Goal: Information Seeking & Learning: Check status

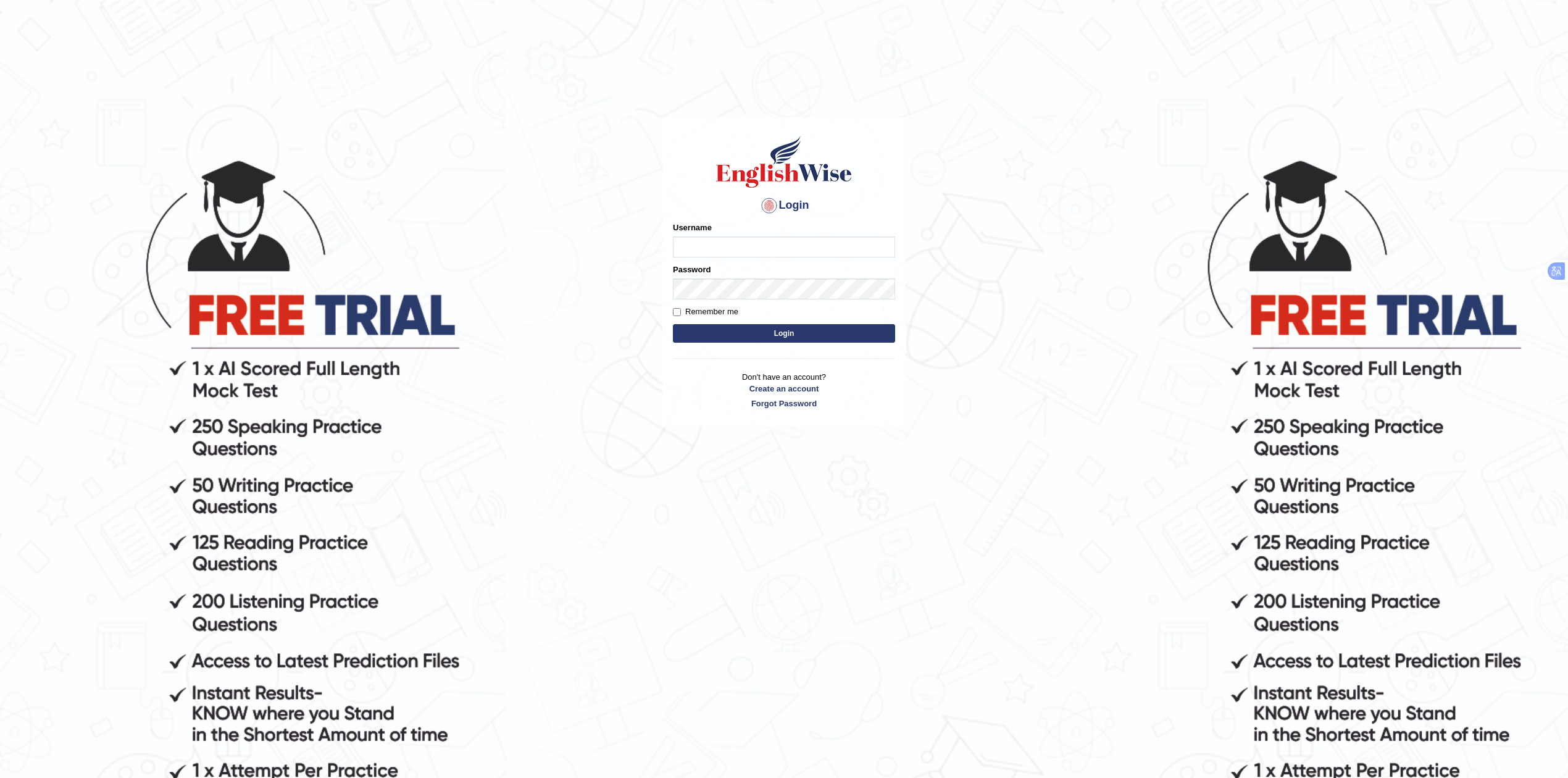
type input "Rakeshtharrai"
drag, startPoint x: 0, startPoint y: 0, endPoint x: 737, endPoint y: 330, distance: 807.5
click at [737, 330] on button "Login" at bounding box center [784, 334] width 222 height 19
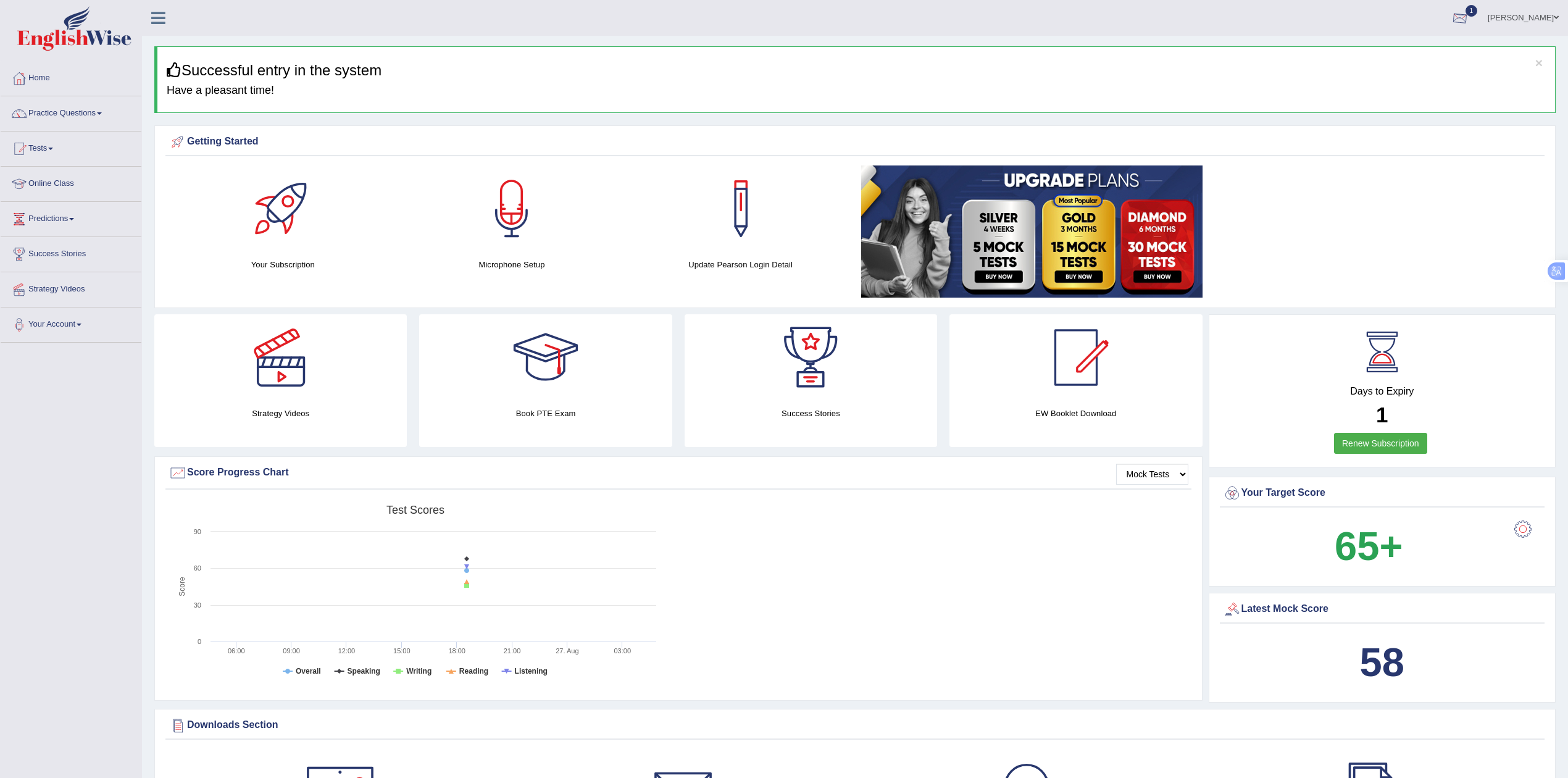
click at [1467, 20] on div at bounding box center [1460, 19] width 19 height 19
click at [1382, 51] on link "EW2 Aug 27, 2025 Exam evaluated" at bounding box center [1386, 55] width 171 height 26
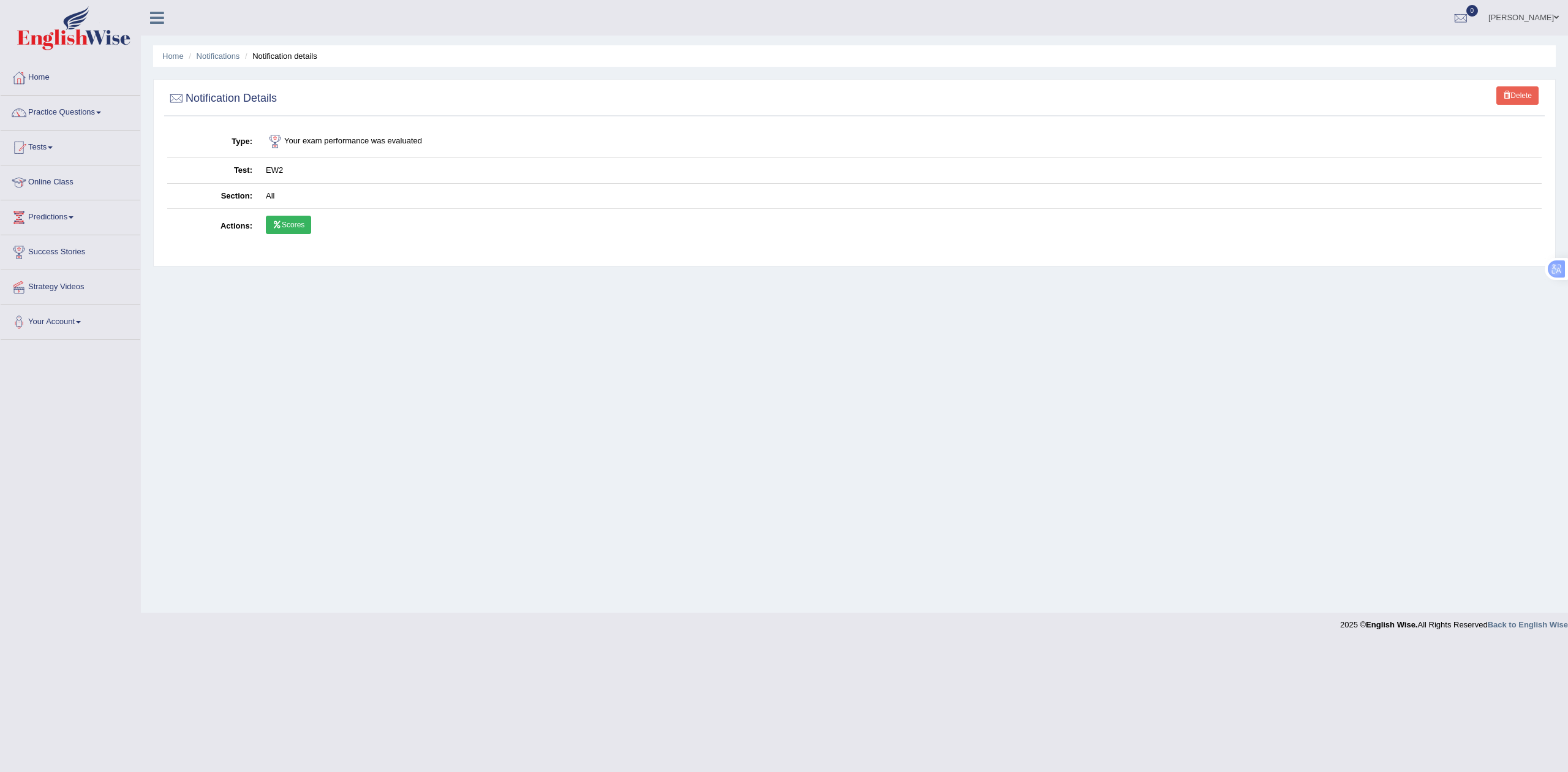
click at [292, 224] on link "Scores" at bounding box center [288, 225] width 45 height 19
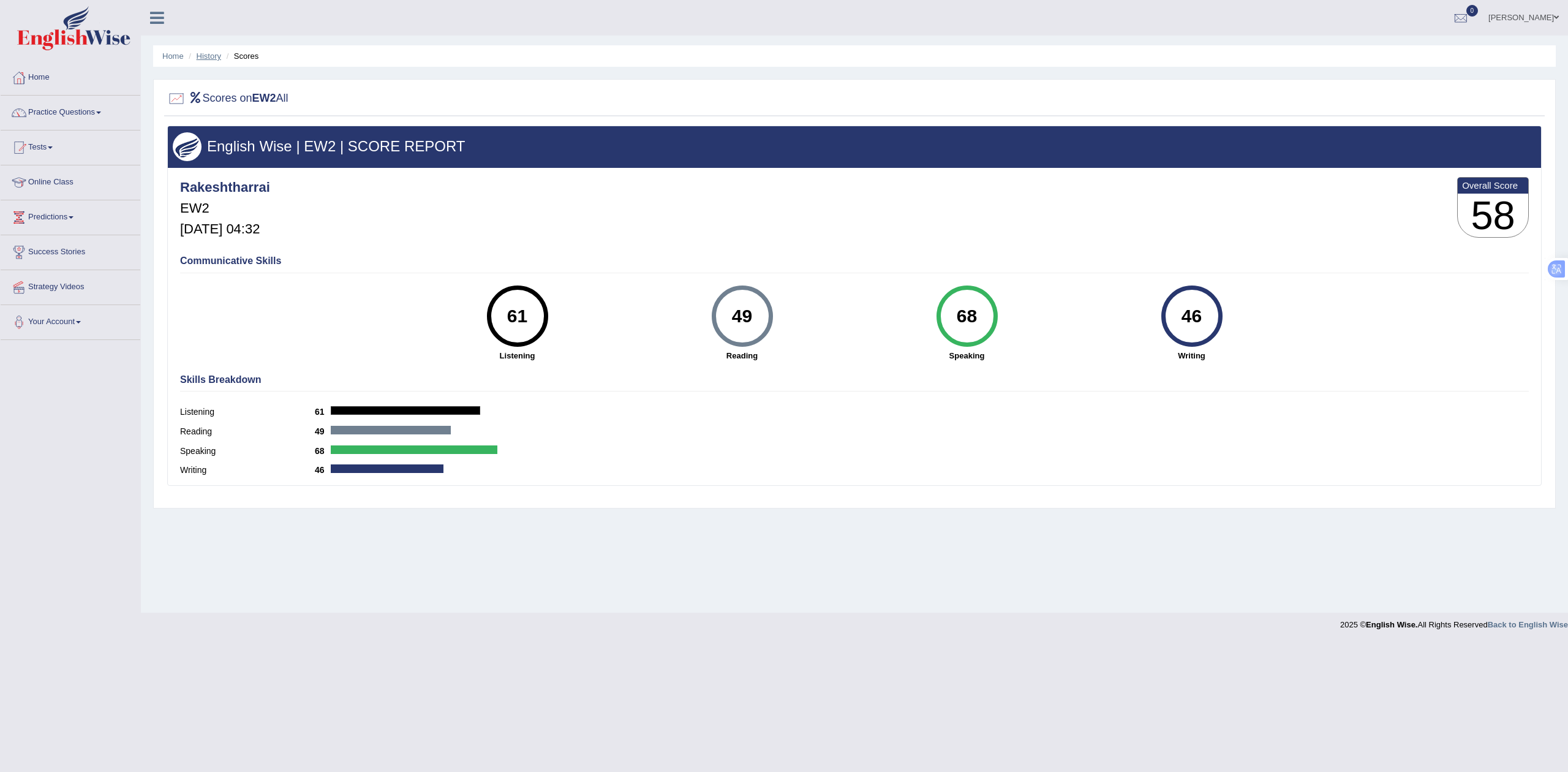
click at [211, 53] on link "History" at bounding box center [209, 56] width 25 height 9
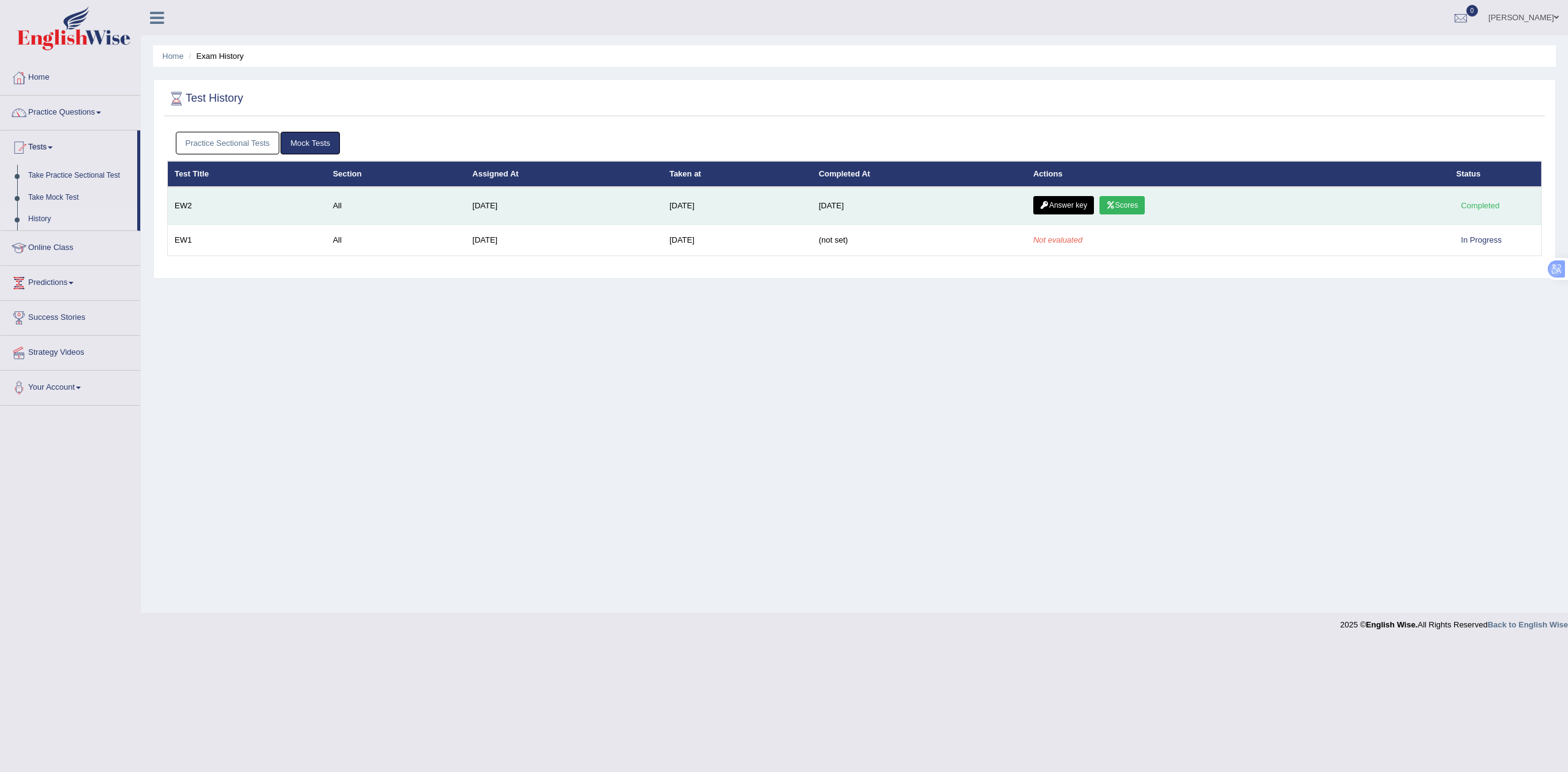
click at [1084, 198] on link "Answer key" at bounding box center [1064, 205] width 61 height 19
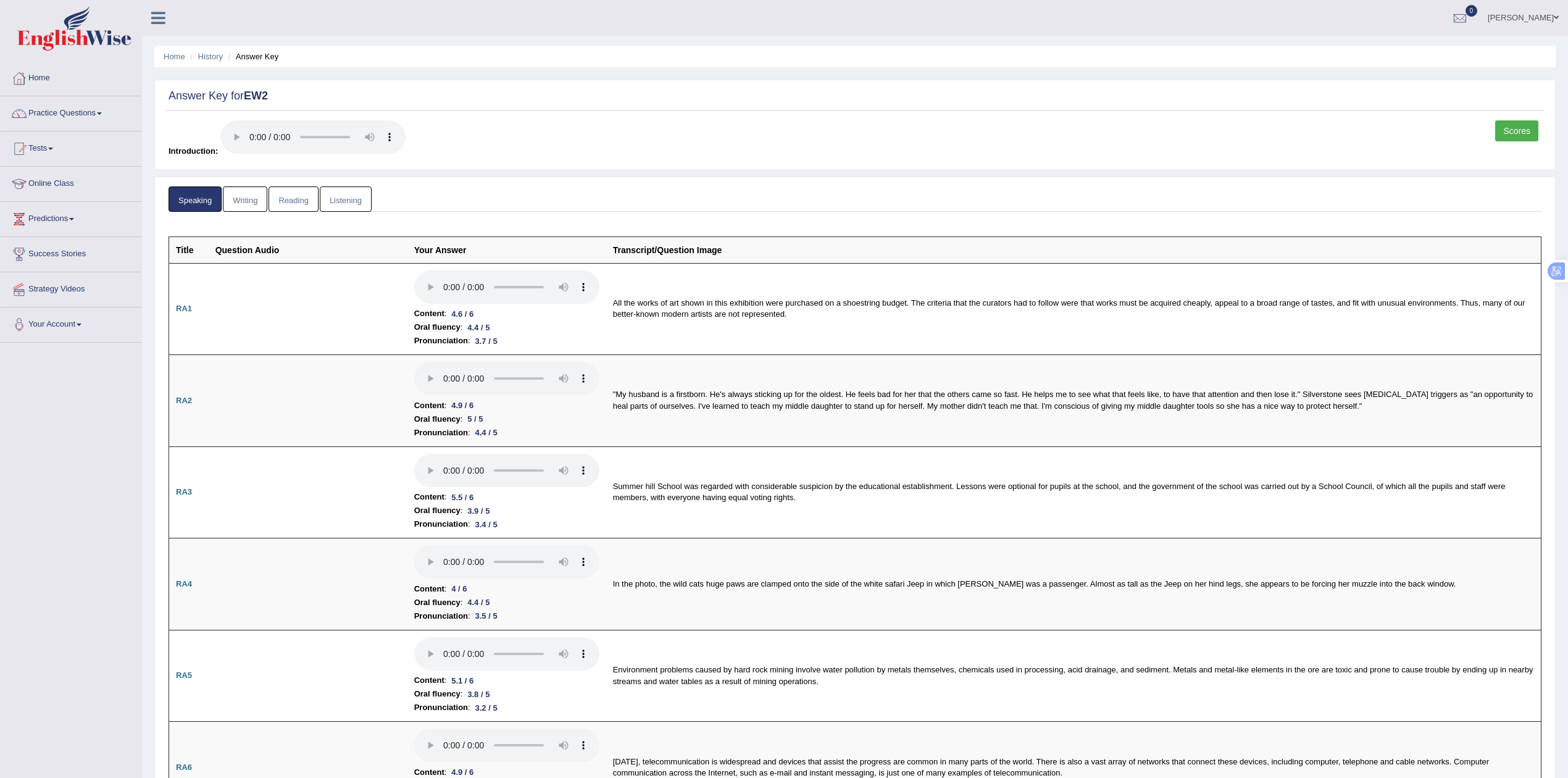
click at [254, 200] on link "Writing" at bounding box center [245, 199] width 44 height 26
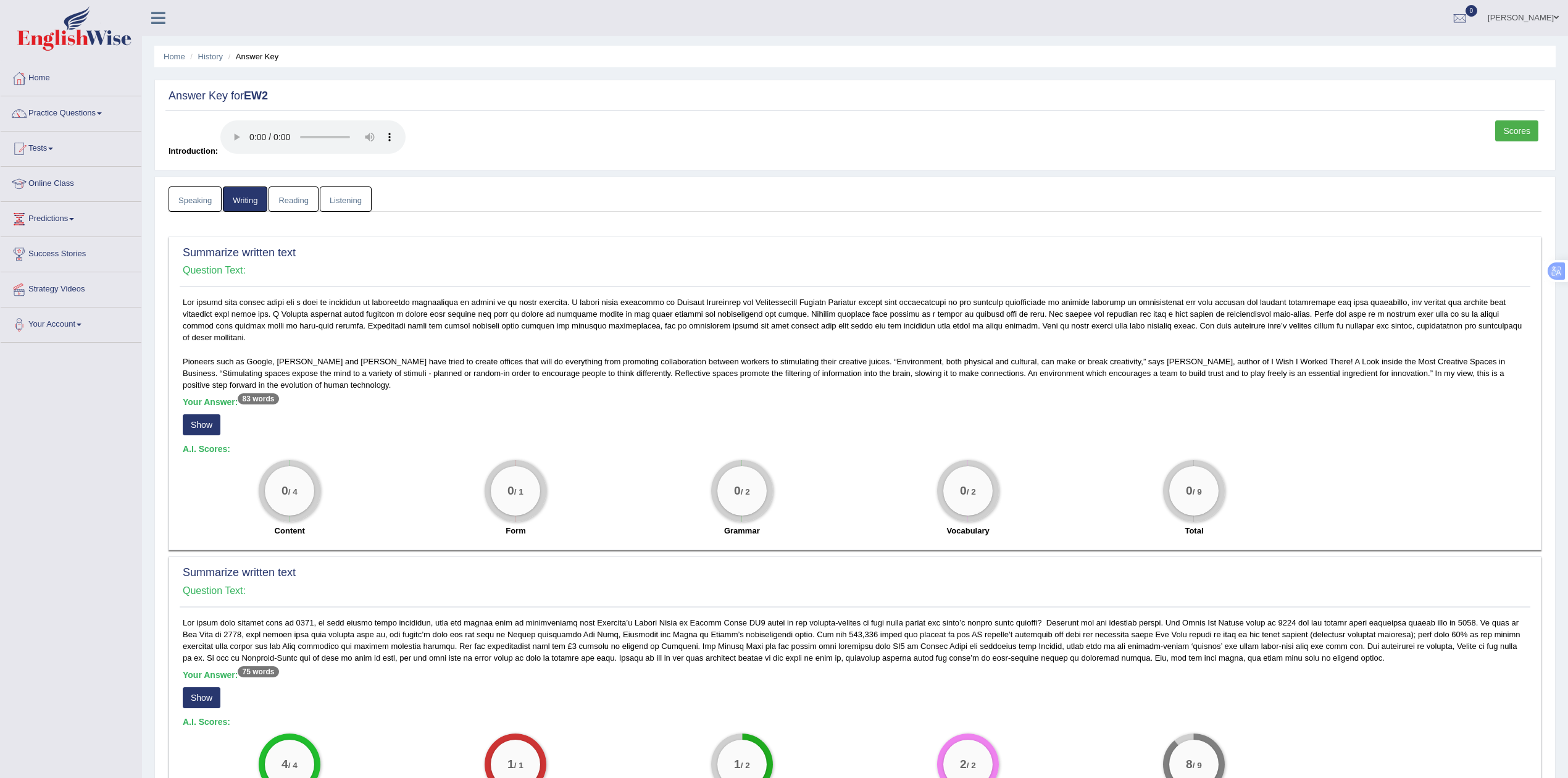
click at [302, 201] on link "Reading" at bounding box center [293, 199] width 49 height 26
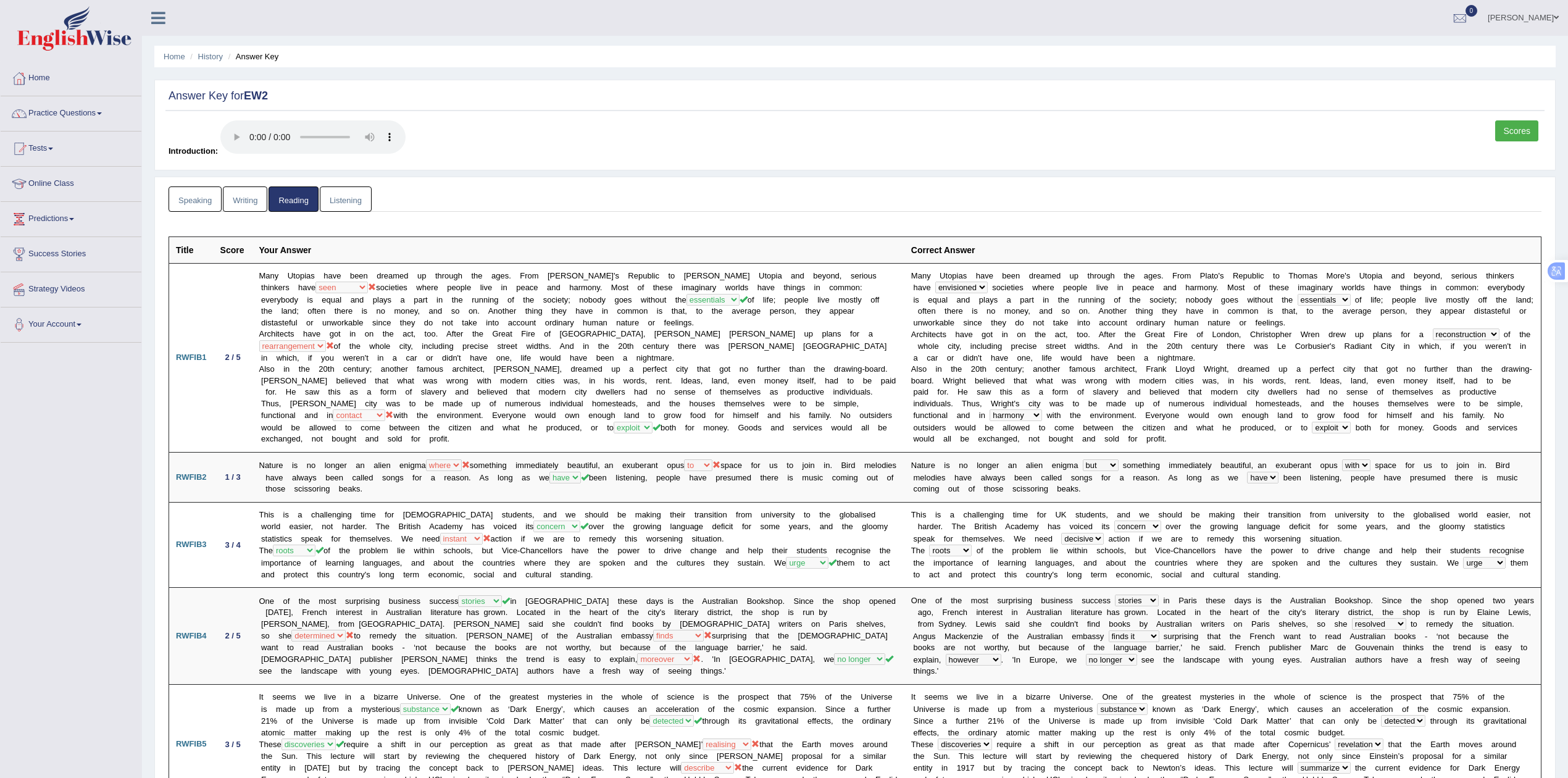
click at [341, 206] on link "Listening" at bounding box center [345, 199] width 52 height 26
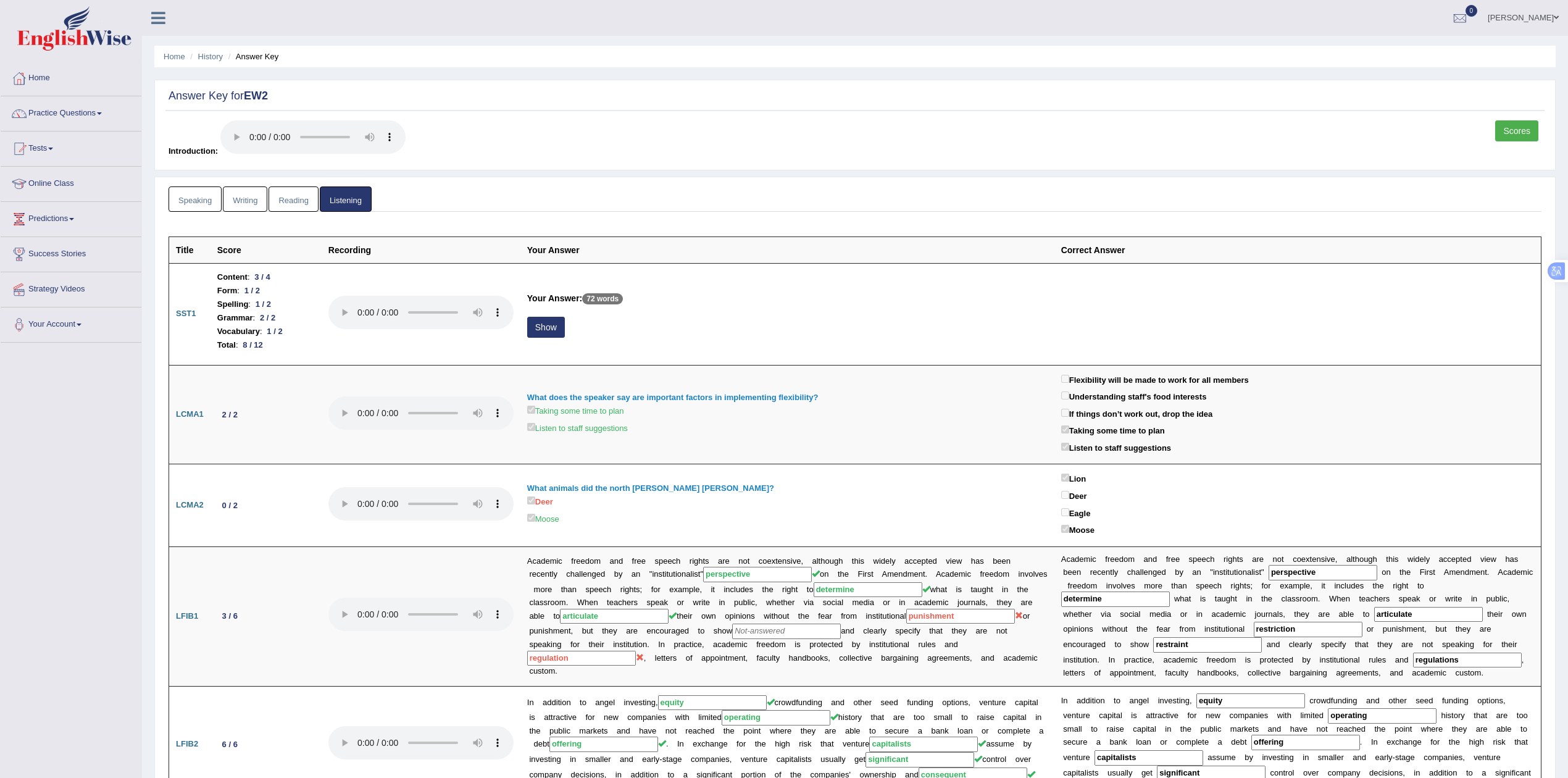
click at [206, 195] on link "Speaking" at bounding box center [195, 199] width 53 height 26
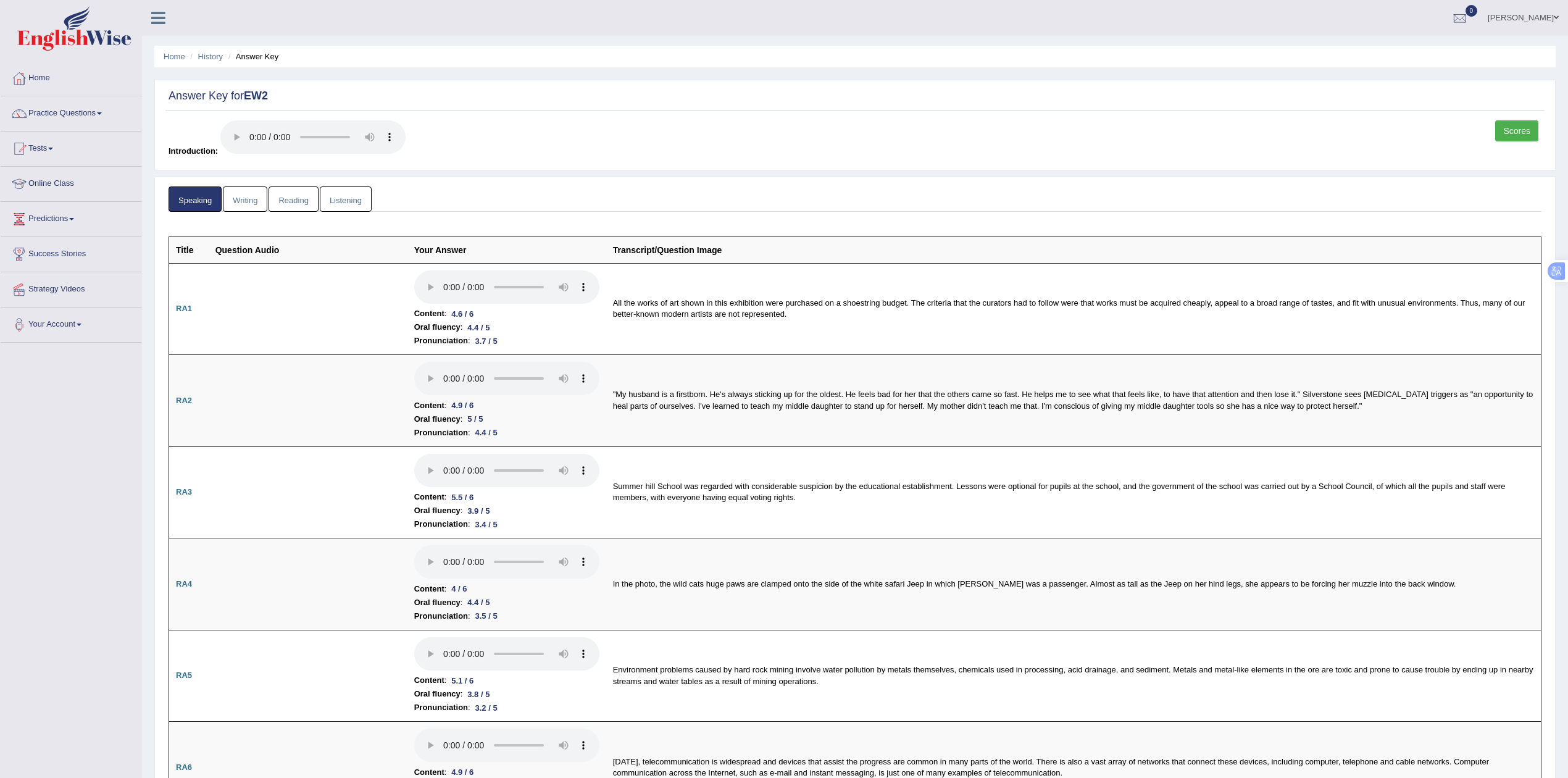
click at [256, 206] on link "Writing" at bounding box center [245, 199] width 44 height 26
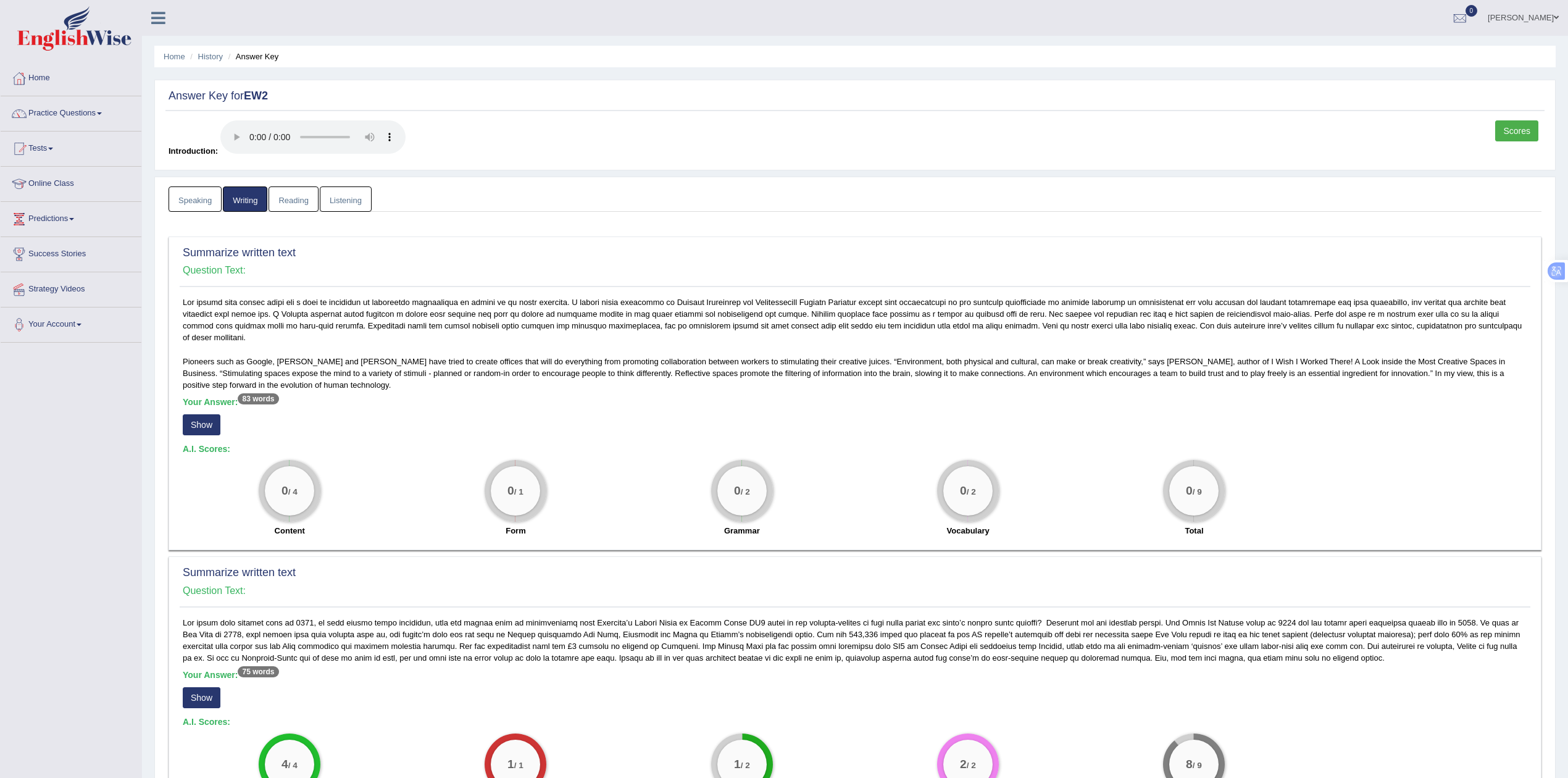
click at [286, 199] on link "Reading" at bounding box center [293, 199] width 49 height 26
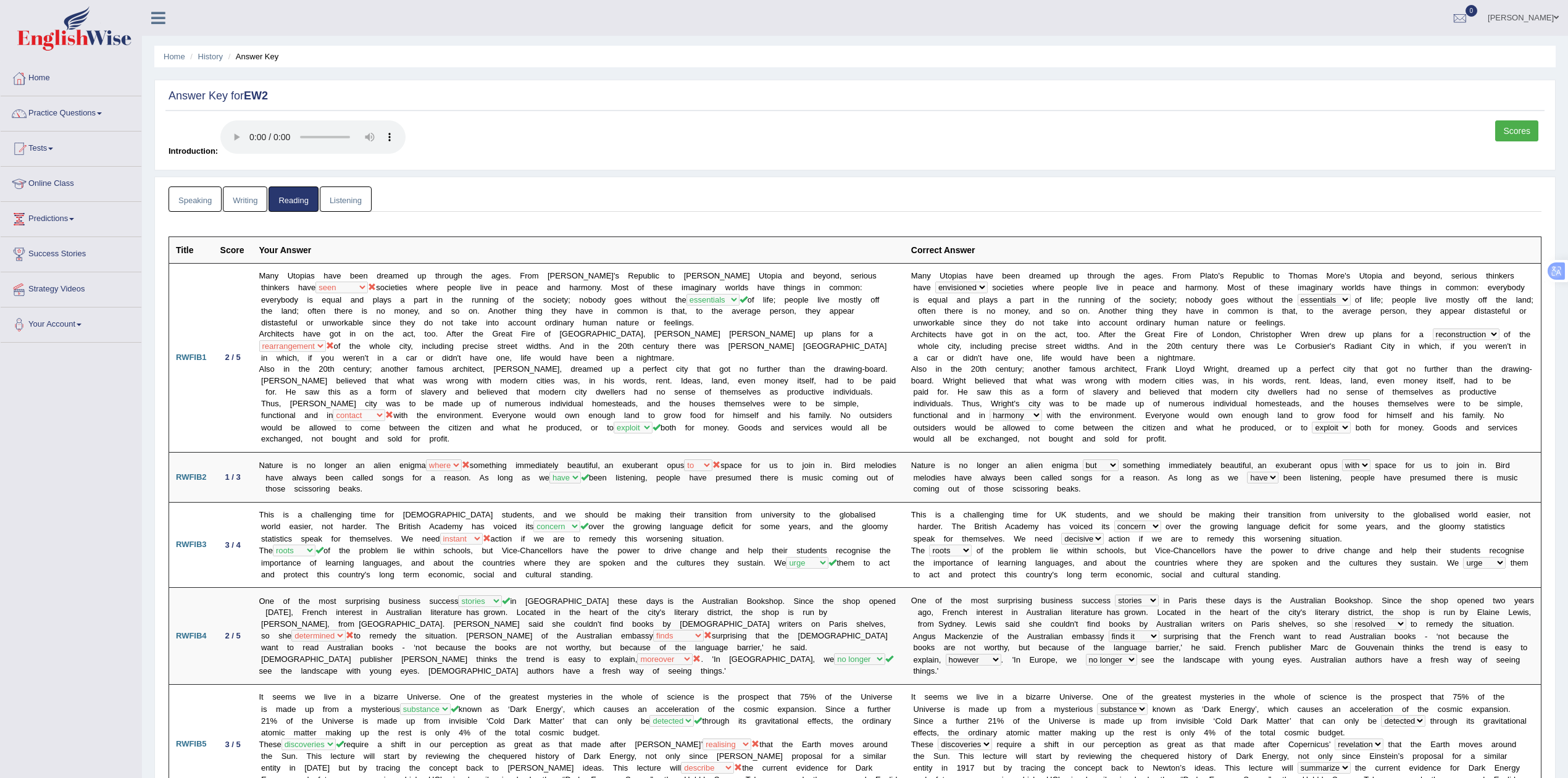
click at [347, 199] on link "Listening" at bounding box center [345, 199] width 52 height 26
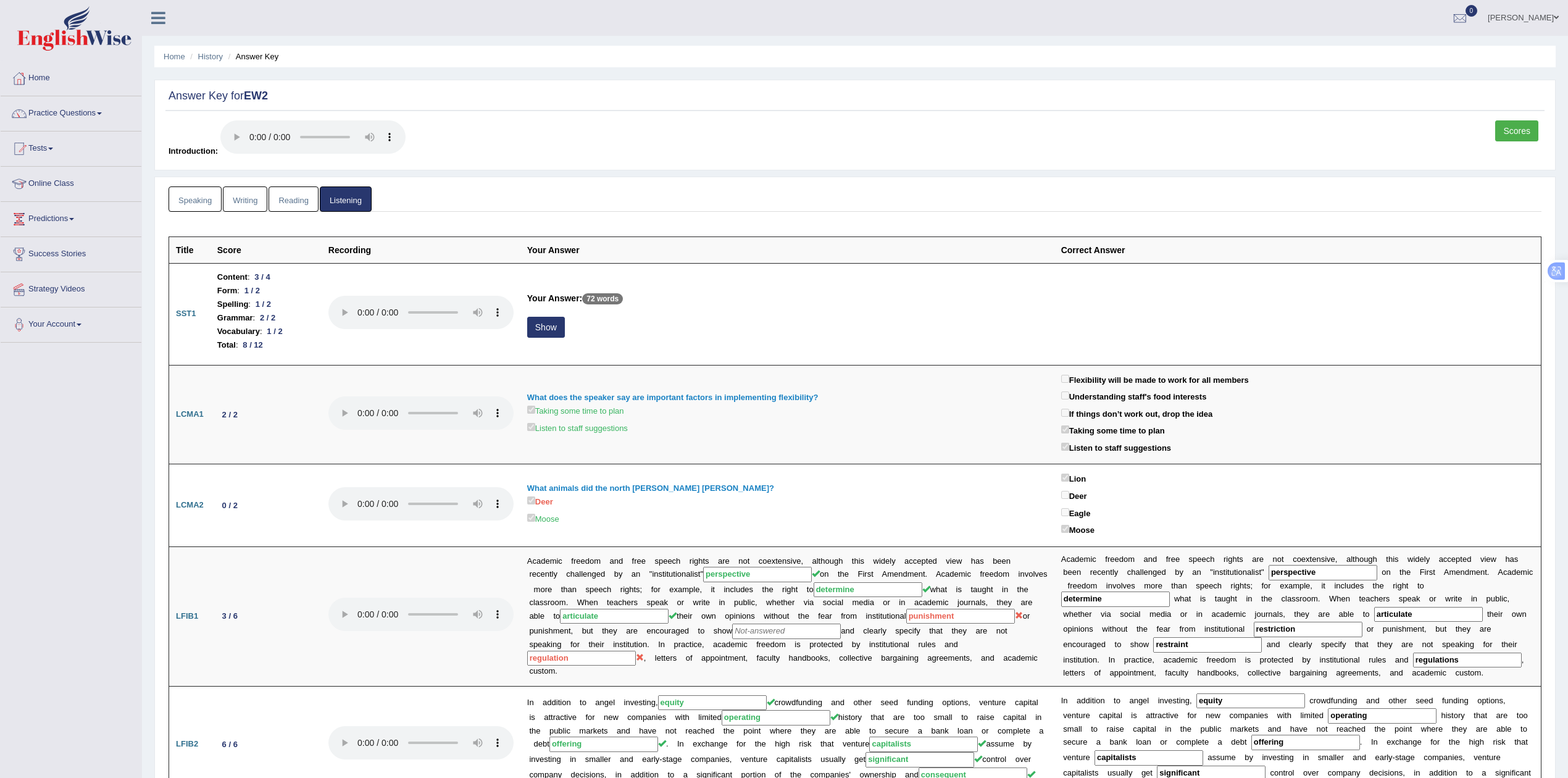
click at [299, 199] on link "Reading" at bounding box center [293, 199] width 49 height 26
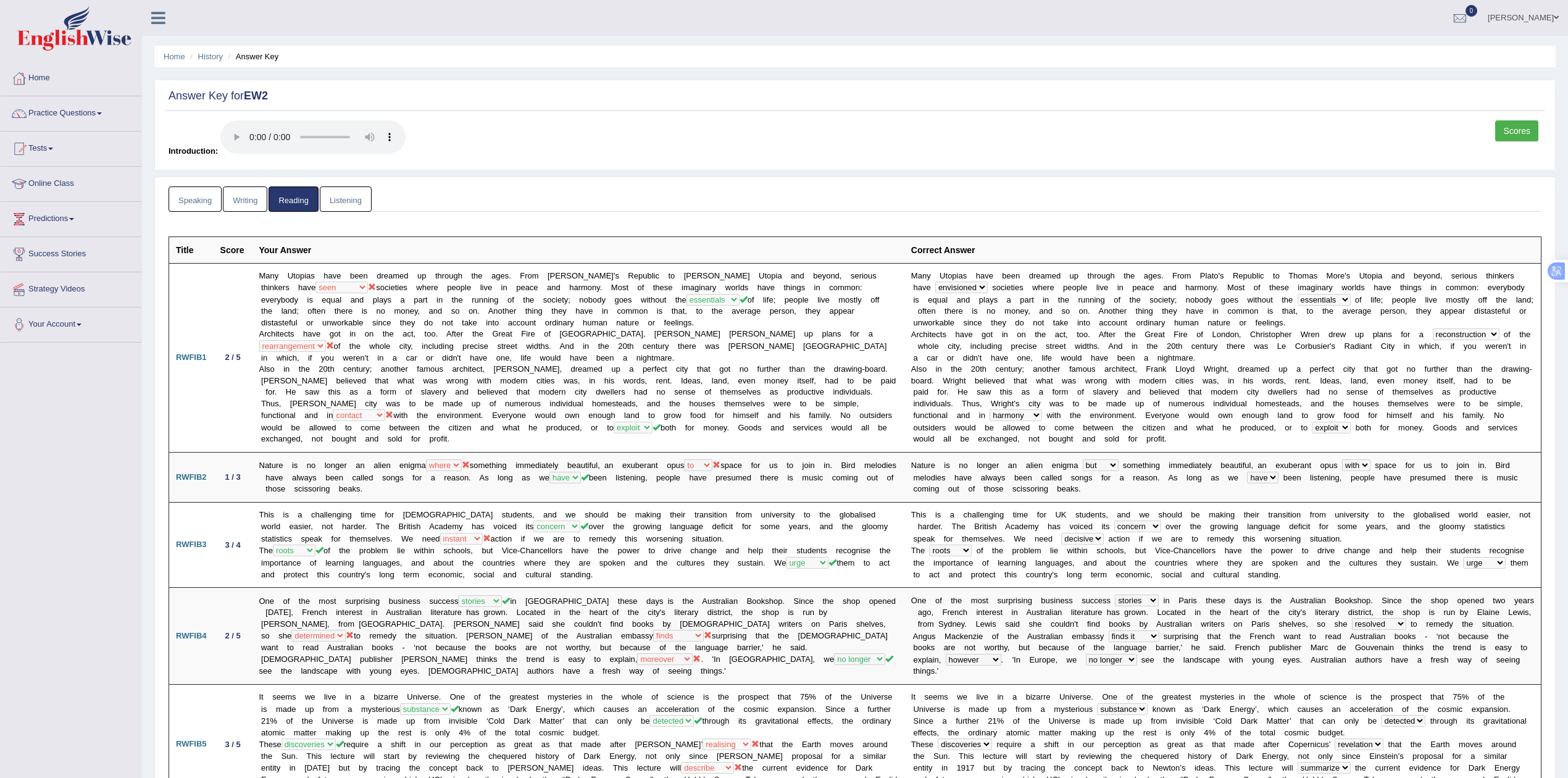
click at [353, 198] on link "Listening" at bounding box center [345, 199] width 52 height 26
